Goal: Find specific page/section: Find specific page/section

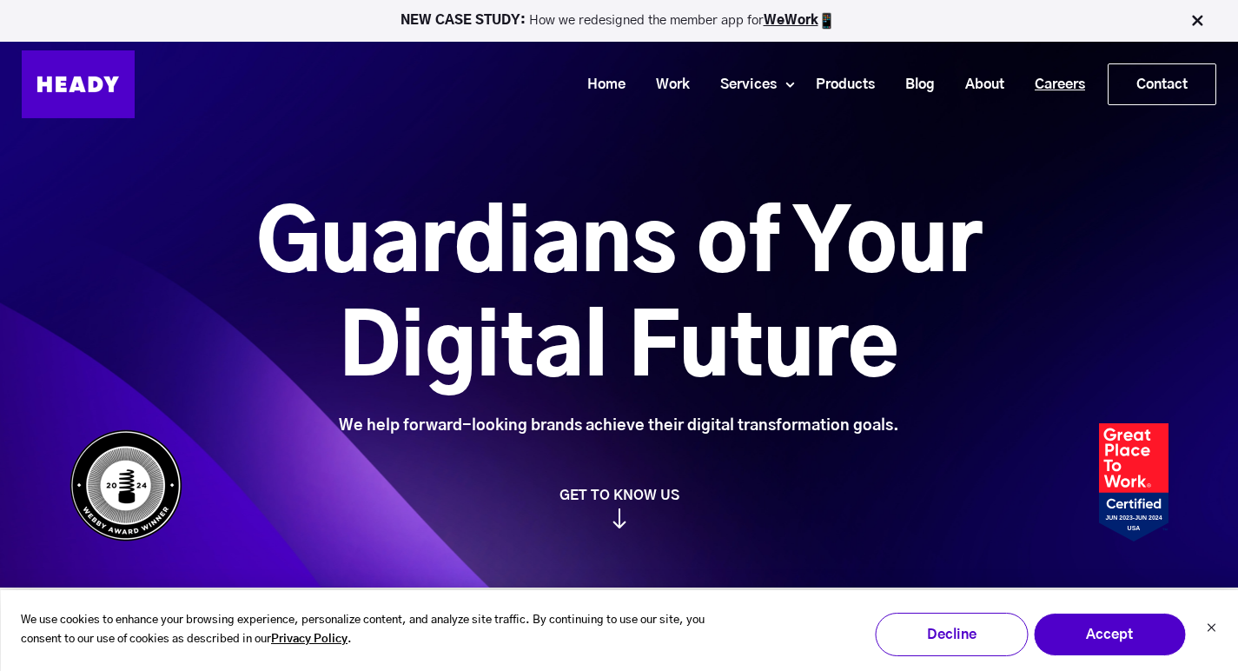
click at [1048, 88] on link "Careers" at bounding box center [1053, 85] width 81 height 32
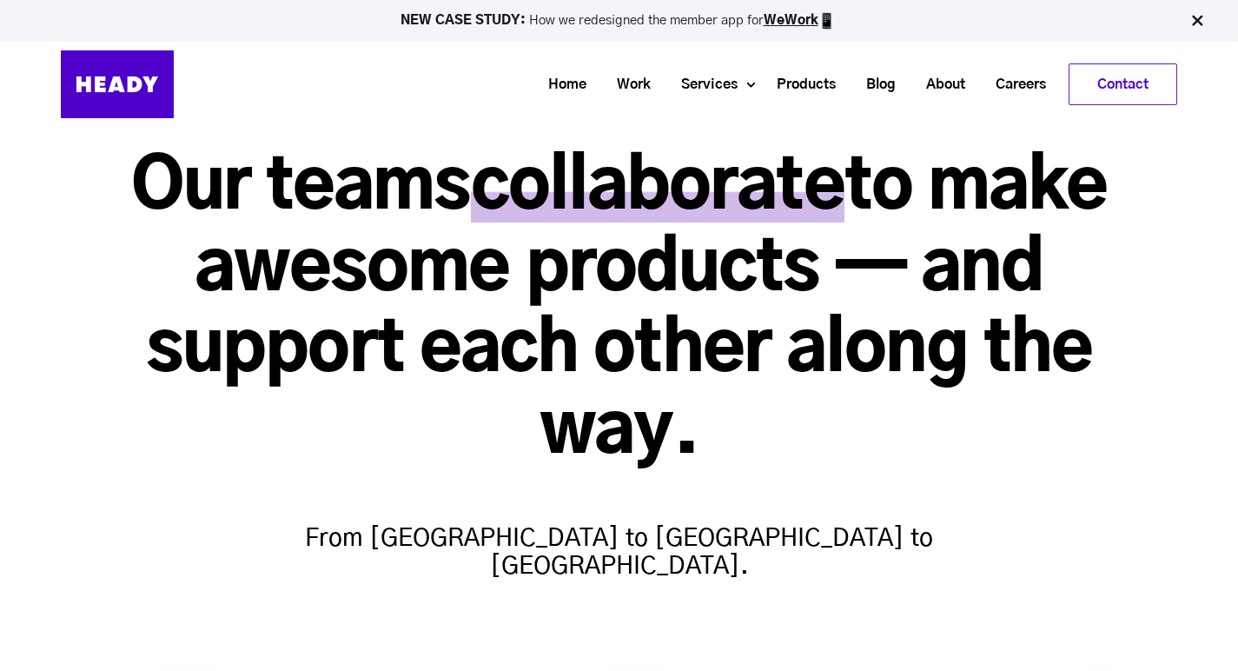
click at [1092, 89] on link "Contact" at bounding box center [1123, 84] width 107 height 40
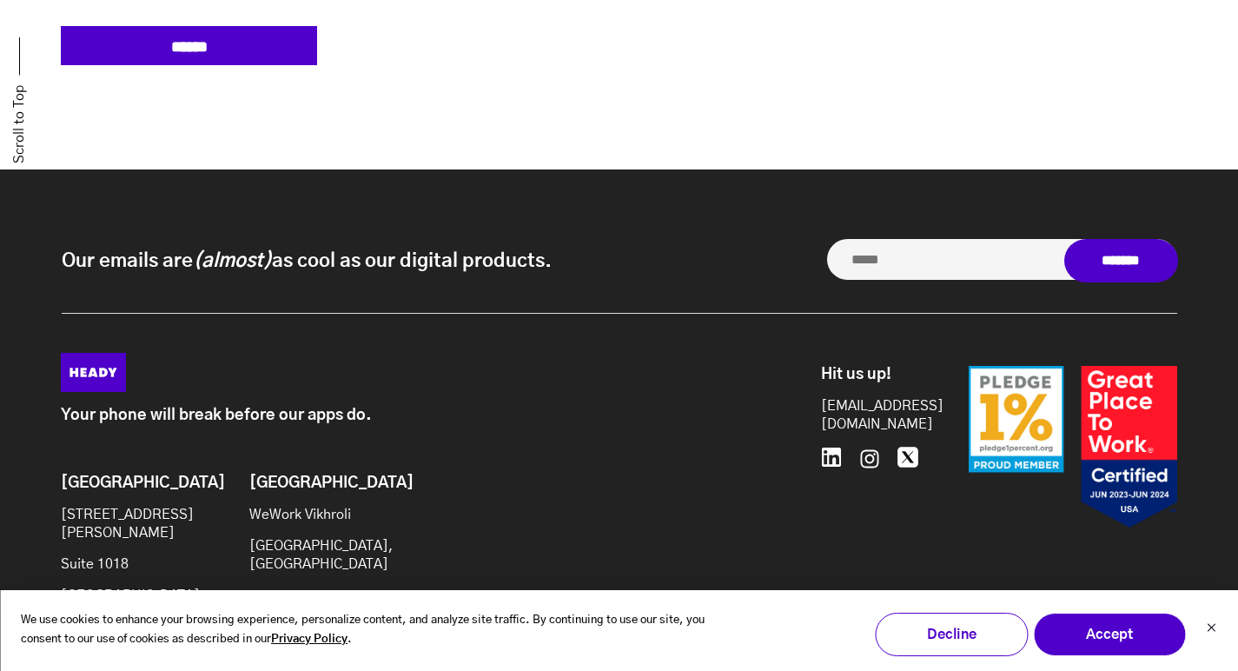
scroll to position [1472, 0]
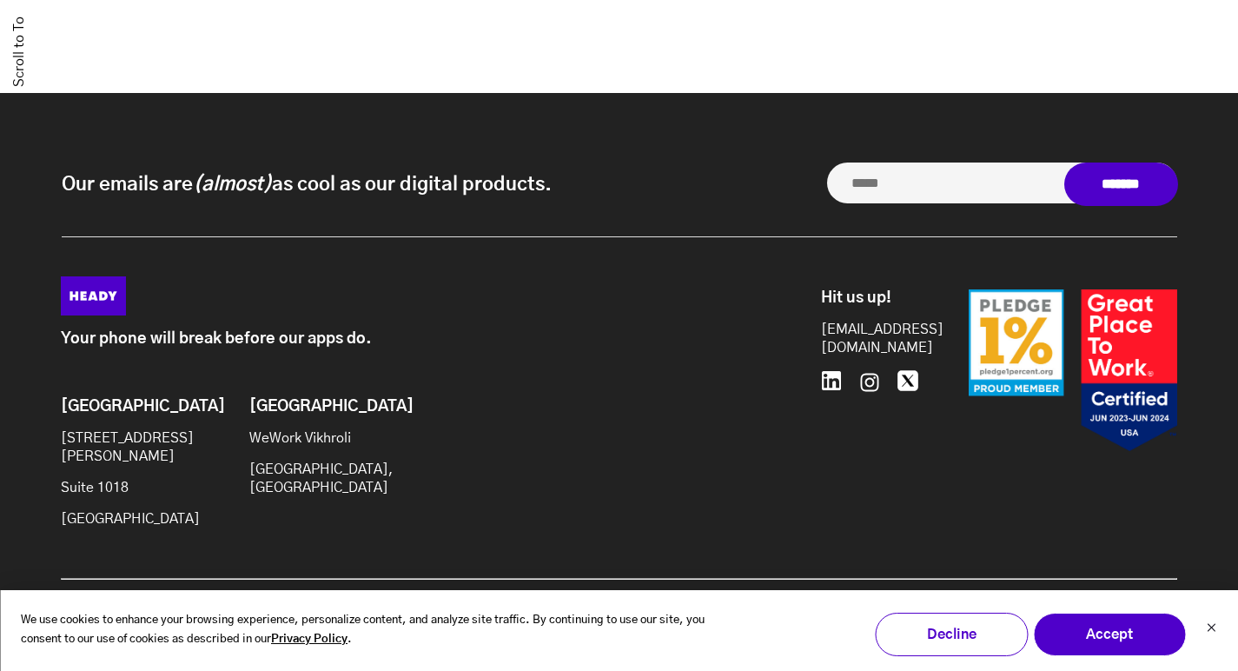
click at [870, 374] on icon at bounding box center [870, 382] width 24 height 24
